Goal: Task Accomplishment & Management: Use online tool/utility

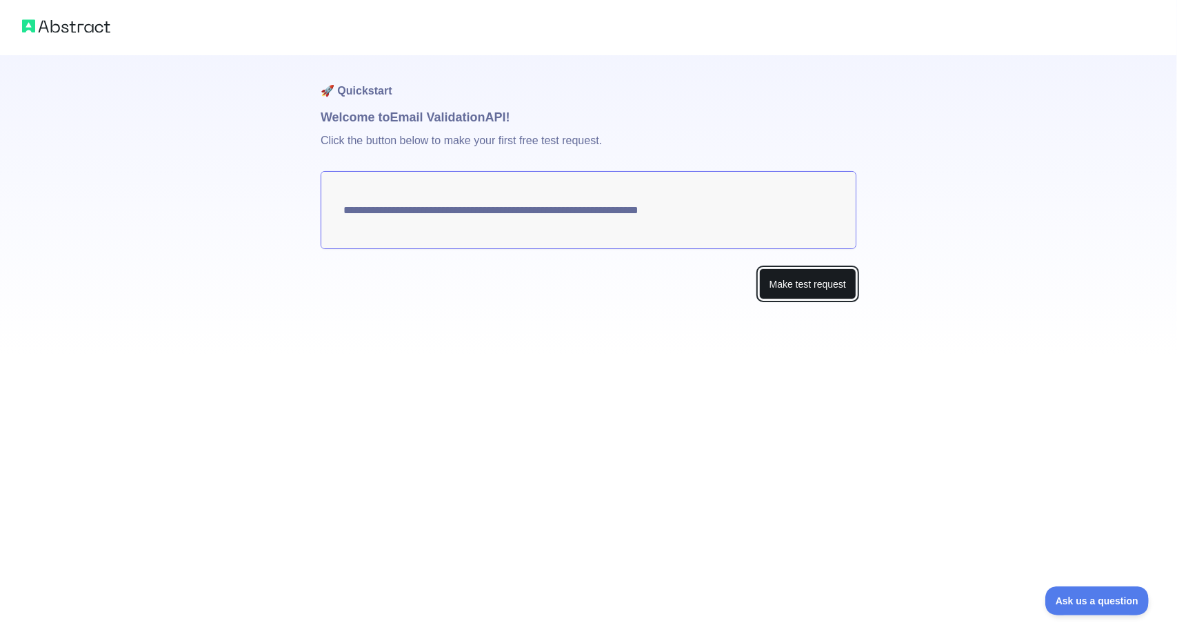
click at [793, 289] on button "Make test request" at bounding box center [807, 283] width 97 height 31
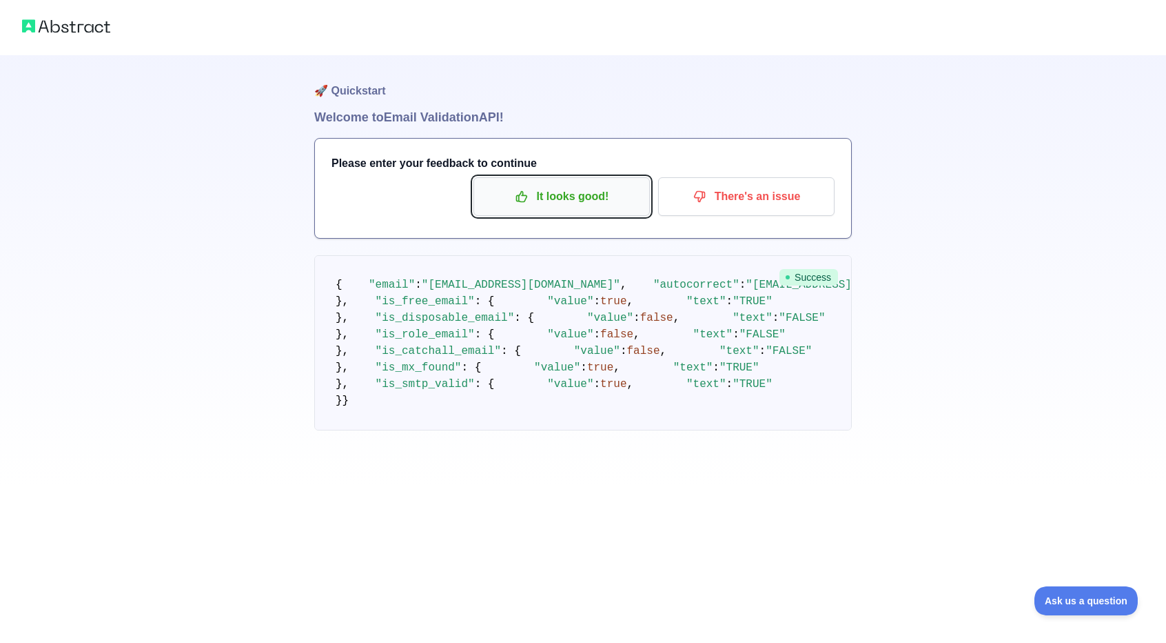
click at [559, 202] on p "It looks good!" at bounding box center [562, 196] width 156 height 23
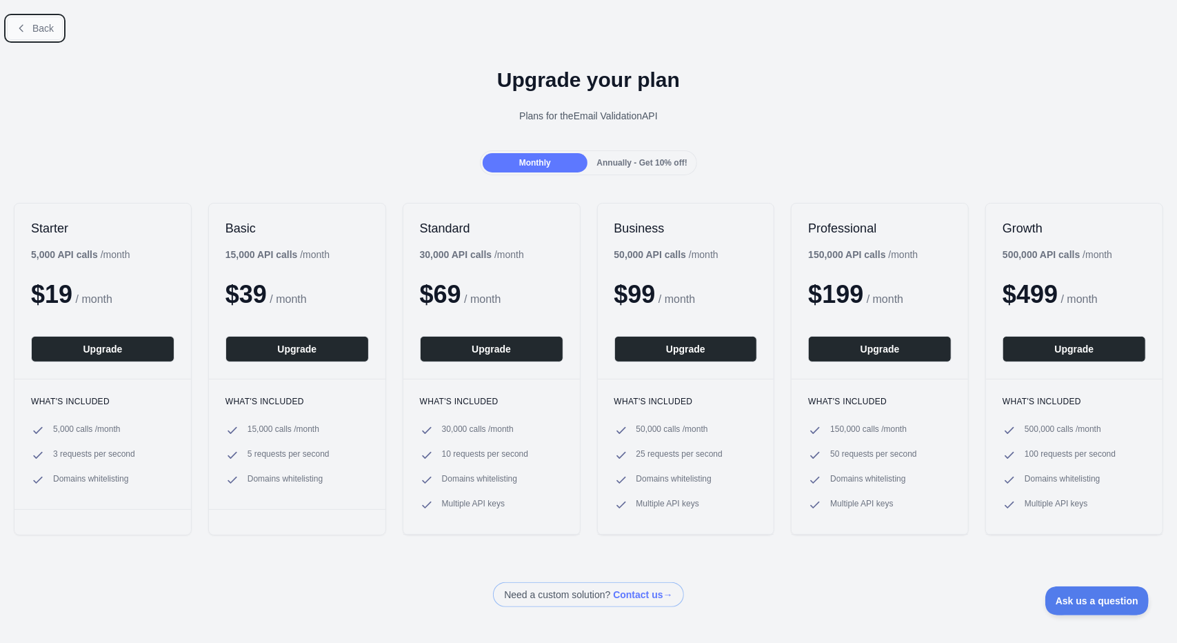
click at [30, 21] on button "Back" at bounding box center [35, 28] width 56 height 23
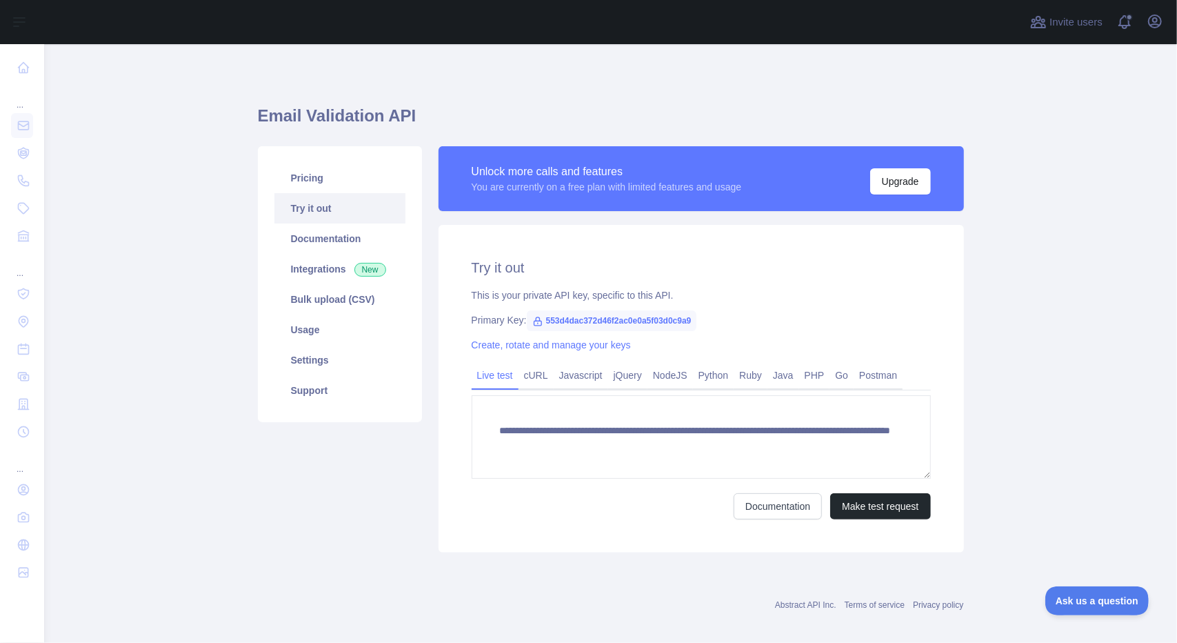
click at [598, 323] on span "553d4dac372d46f2ac0e0a5f03d0c9a9" at bounding box center [612, 320] width 170 height 21
click at [616, 323] on span "553d4dac372d46f2ac0e0a5f03d0c9a9" at bounding box center [612, 320] width 170 height 21
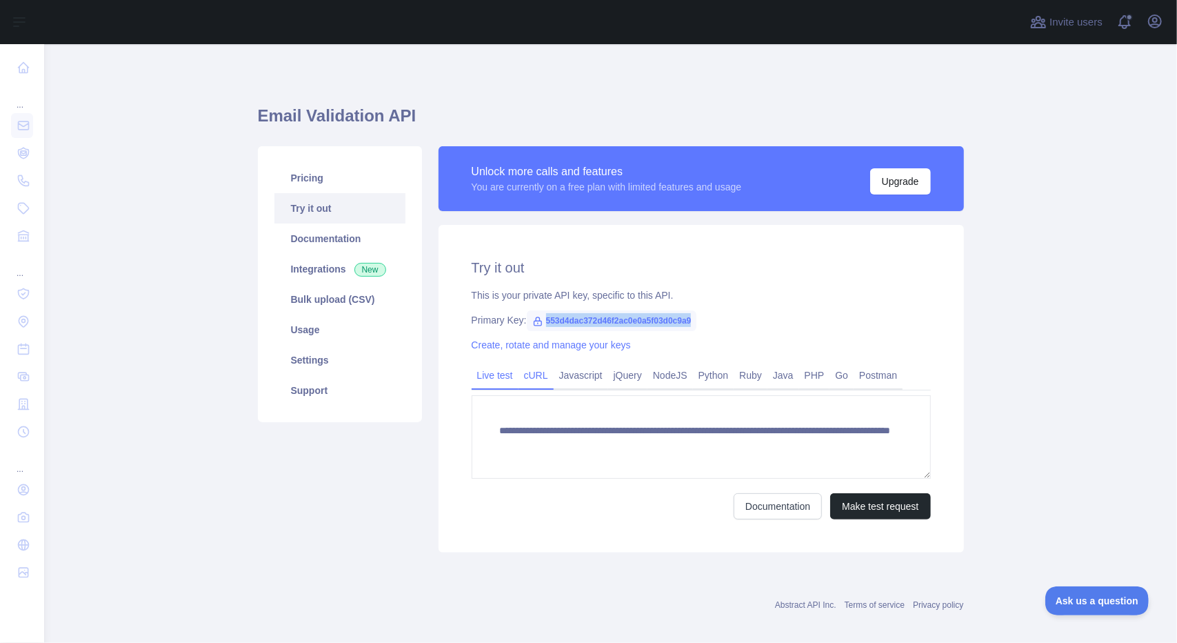
click at [535, 378] on link "cURL" at bounding box center [535, 375] width 35 height 22
